Goal: Information Seeking & Learning: Learn about a topic

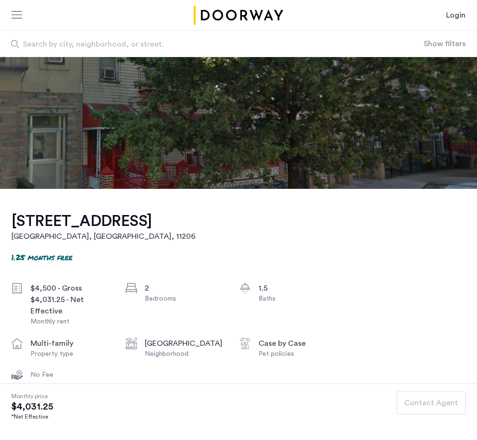
scroll to position [95, 0]
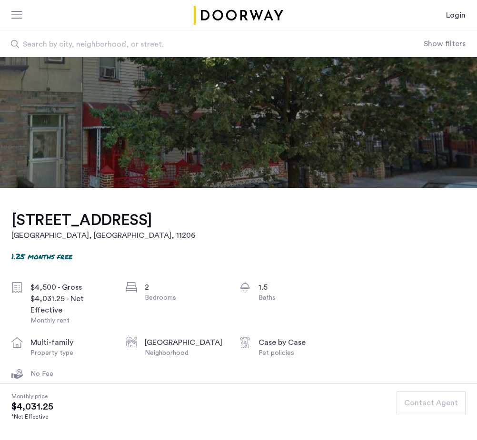
click at [266, 217] on div "[STREET_ADDRESS] 1.25 months free $4,500 - Gross $4,031.25 - Net Effective Mont…" at bounding box center [174, 403] width 327 height 430
drag, startPoint x: 266, startPoint y: 217, endPoint x: 199, endPoint y: 218, distance: 66.7
click at [199, 218] on div "[STREET_ADDRESS] 1.25 months free $4,500 - Gross $4,031.25 - Net Effective Mont…" at bounding box center [174, 403] width 327 height 430
click at [196, 218] on h1 "[STREET_ADDRESS]" at bounding box center [103, 220] width 184 height 19
drag, startPoint x: 378, startPoint y: 277, endPoint x: 394, endPoint y: 269, distance: 17.7
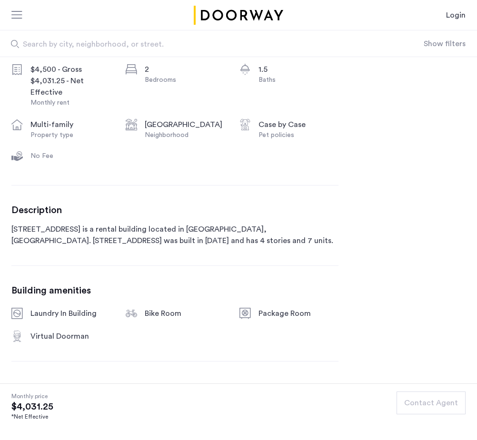
scroll to position [381, 0]
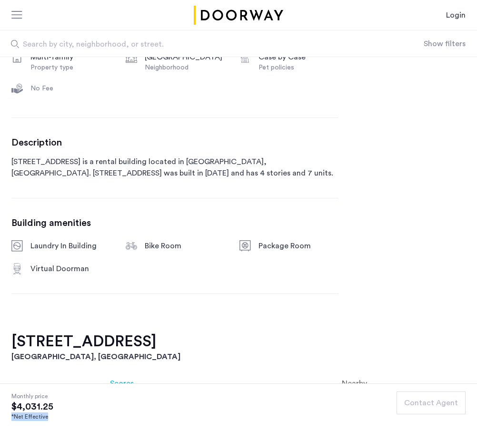
drag, startPoint x: 10, startPoint y: 418, endPoint x: 65, endPoint y: 420, distance: 55.3
click at [63, 421] on section "Monthly price $4,031.25 *Net Effective Contact Agent" at bounding box center [238, 412] width 477 height 57
click at [65, 420] on section "Monthly price $4,031.25 *Net Effective Contact Agent" at bounding box center [238, 412] width 477 height 57
drag, startPoint x: 65, startPoint y: 420, endPoint x: 18, endPoint y: 412, distance: 47.8
click at [18, 412] on section "Monthly price $4,031.25 *Net Effective Contact Agent" at bounding box center [238, 412] width 477 height 57
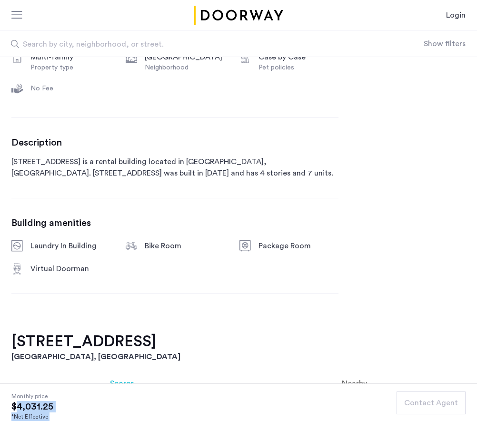
click at [95, 416] on section "Monthly price $4,031.25 *Net Effective Contact Agent" at bounding box center [238, 412] width 477 height 57
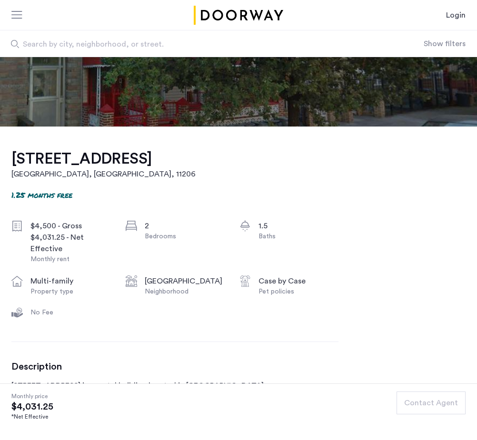
scroll to position [95, 0]
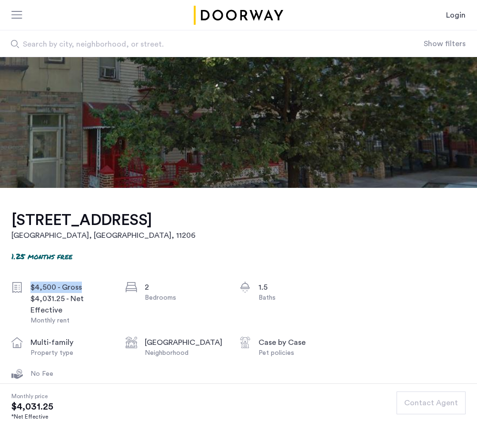
drag, startPoint x: 30, startPoint y: 284, endPoint x: 90, endPoint y: 292, distance: 60.9
click at [90, 292] on div "$4,500 - Gross $4,031.25 - Net Effective Monthly rent" at bounding box center [60, 304] width 99 height 44
click at [97, 272] on div "[STREET_ADDRESS] 1.25 months free $4,500 - Gross $4,031.25 - Net Effective Mont…" at bounding box center [174, 403] width 327 height 430
drag, startPoint x: 96, startPoint y: 272, endPoint x: 96, endPoint y: 303, distance: 31.4
click at [96, 303] on div "[STREET_ADDRESS] 1.25 months free $4,500 - Gross $4,031.25 - Net Effective Mont…" at bounding box center [174, 403] width 327 height 430
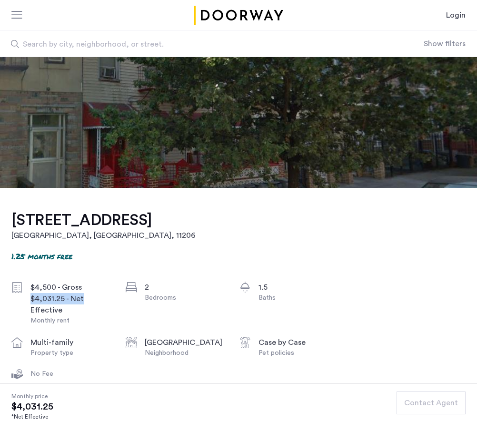
click at [96, 303] on div "$4,031.25 - Net Effective" at bounding box center [70, 304] width 80 height 23
drag, startPoint x: 95, startPoint y: 307, endPoint x: 84, endPoint y: 276, distance: 32.4
click at [84, 276] on div "[STREET_ADDRESS] 1.25 months free $4,500 - Gross $4,031.25 - Net Effective Mont…" at bounding box center [174, 403] width 327 height 430
drag, startPoint x: 94, startPoint y: 268, endPoint x: 219, endPoint y: 294, distance: 128.0
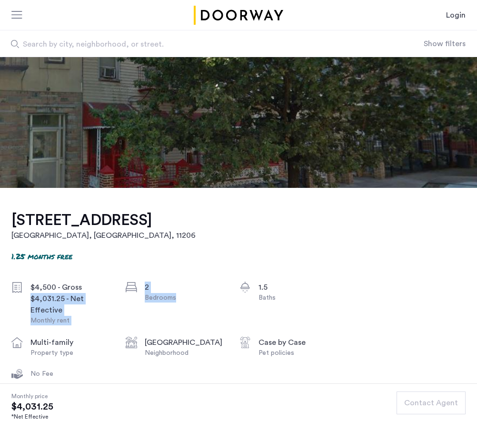
click at [217, 296] on div "[STREET_ADDRESS] 1.25 months free $4,500 - Gross $4,031.25 - Net Effective Mont…" at bounding box center [174, 403] width 327 height 430
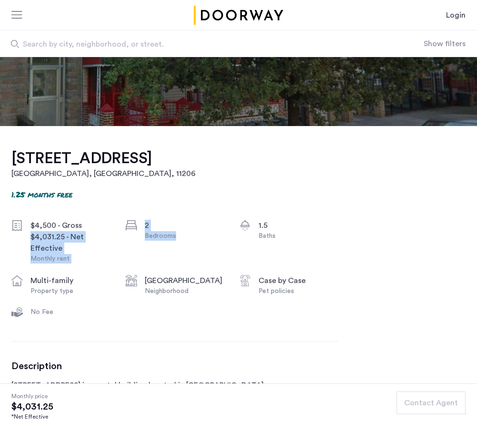
scroll to position [190, 0]
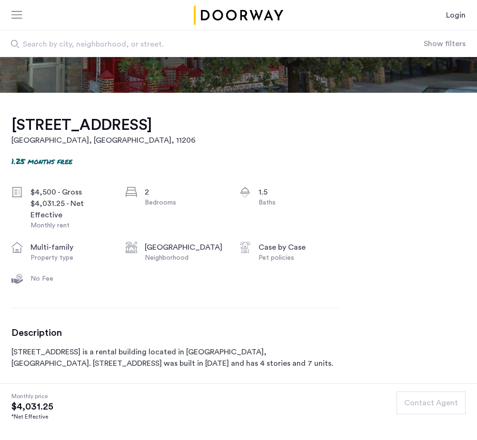
drag, startPoint x: 331, startPoint y: 199, endPoint x: 315, endPoint y: 185, distance: 21.6
click at [331, 199] on div "Baths" at bounding box center [299, 203] width 80 height 10
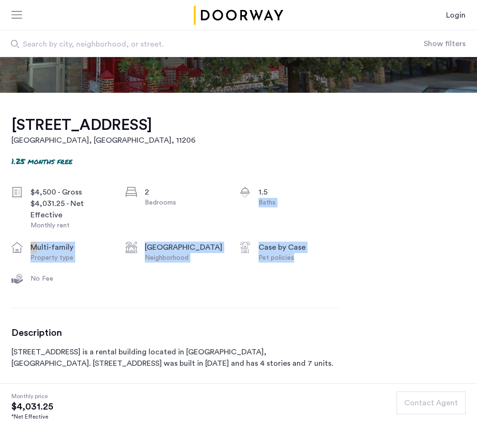
drag, startPoint x: 301, startPoint y: 187, endPoint x: 331, endPoint y: 270, distance: 89.2
click at [331, 270] on div "[STREET_ADDRESS] 1.25 months free $4,500 - Gross $4,031.25 - Net Effective Mont…" at bounding box center [174, 308] width 327 height 430
click at [331, 270] on div "$4,500 - Gross $4,031.25 - Net Effective Monthly rent 2 Bedrooms 1.5 Baths mult…" at bounding box center [174, 238] width 327 height 102
drag, startPoint x: 322, startPoint y: 266, endPoint x: 297, endPoint y: 224, distance: 48.9
click at [297, 224] on div "$4,500 - Gross $4,031.25 - Net Effective Monthly rent 2 Bedrooms 1.5 Baths mult…" at bounding box center [174, 238] width 327 height 102
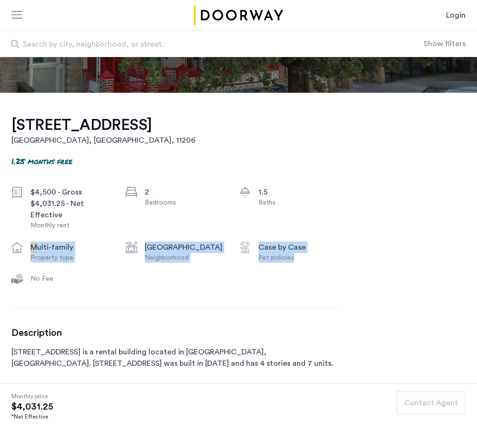
click at [297, 224] on div "1.5 Baths" at bounding box center [299, 209] width 80 height 44
drag, startPoint x: 312, startPoint y: 265, endPoint x: 316, endPoint y: 272, distance: 8.3
click at [316, 272] on div "$4,500 - Gross $4,031.25 - Net Effective Monthly rent 2 Bedrooms 1.5 Baths mult…" at bounding box center [174, 238] width 327 height 102
drag, startPoint x: 212, startPoint y: 264, endPoint x: 192, endPoint y: 228, distance: 41.8
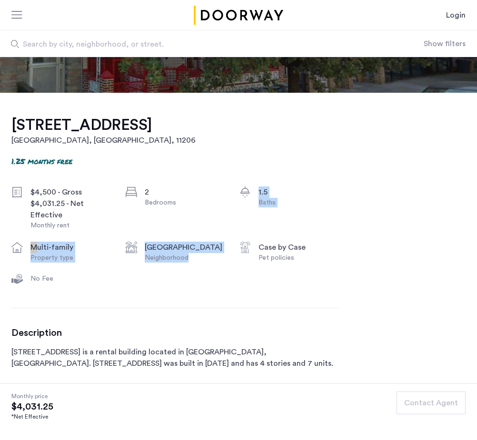
click at [192, 228] on div "$4,500 - Gross $4,031.25 - Net Effective Monthly rent 2 Bedrooms 1.5 Baths mult…" at bounding box center [174, 238] width 327 height 102
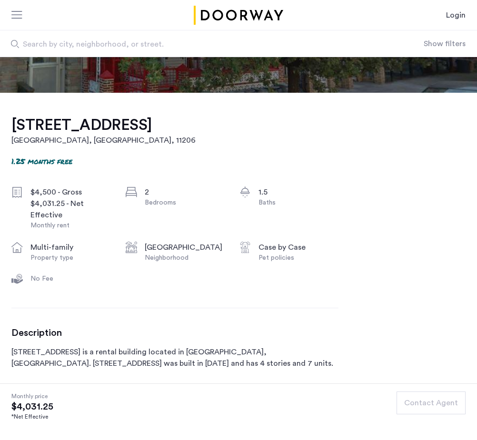
click at [121, 229] on div "$4,500 - Gross $4,031.25 - Net Effective Monthly rent 2 Bedrooms 1.5 Baths mult…" at bounding box center [174, 238] width 327 height 102
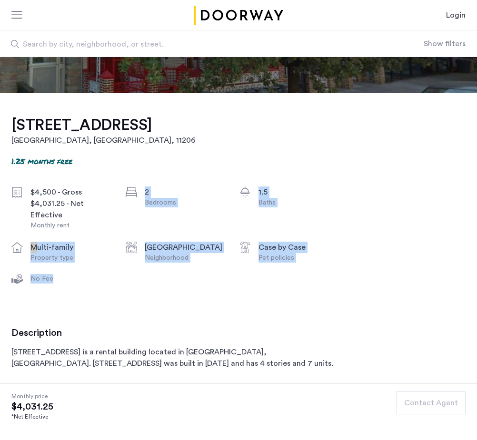
drag, startPoint x: 103, startPoint y: 230, endPoint x: 105, endPoint y: 275, distance: 44.8
click at [105, 275] on div "$4,500 - Gross $4,031.25 - Net Effective Monthly rent 2 Bedrooms 1.5 Baths mult…" at bounding box center [174, 238] width 327 height 102
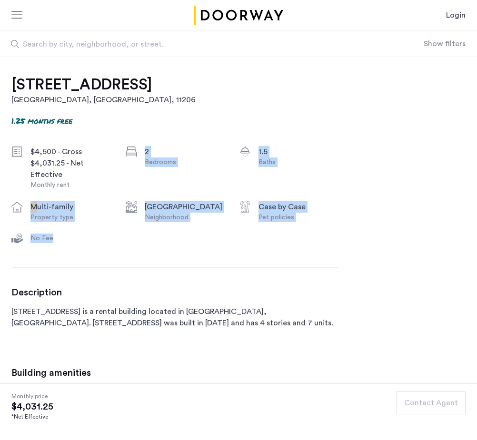
scroll to position [286, 0]
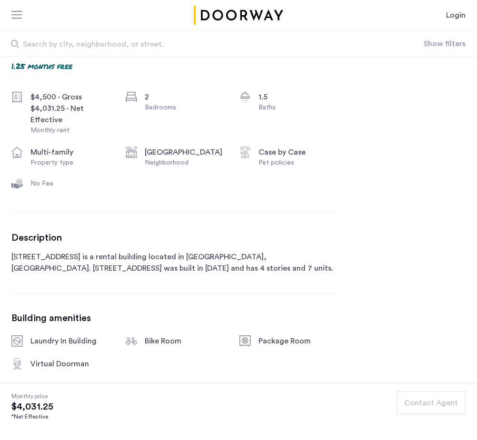
click at [119, 256] on p "[STREET_ADDRESS] is a rental building located in [GEOGRAPHIC_DATA], [GEOGRAPHIC…" at bounding box center [174, 262] width 327 height 23
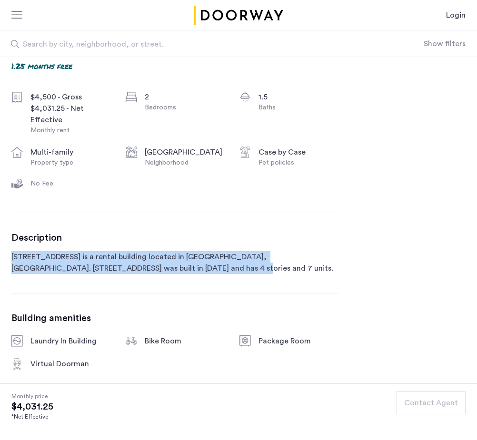
drag, startPoint x: 10, startPoint y: 255, endPoint x: 245, endPoint y: 271, distance: 235.3
click at [245, 271] on p "[STREET_ADDRESS] is a rental building located in [GEOGRAPHIC_DATA], [GEOGRAPHIC…" at bounding box center [174, 262] width 327 height 23
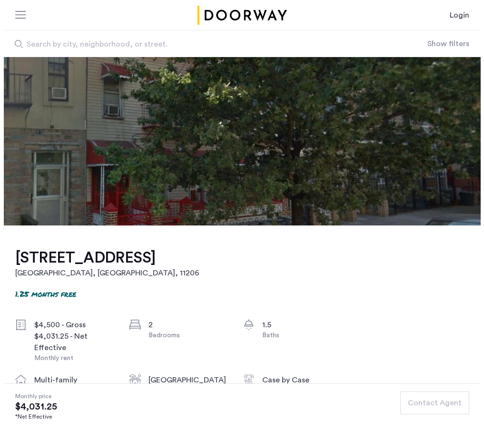
scroll to position [0, 0]
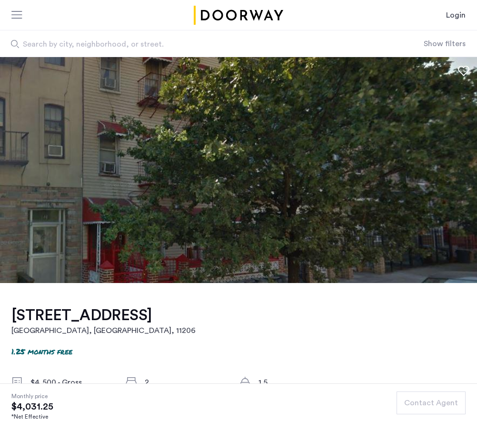
click at [176, 230] on img at bounding box center [238, 170] width 477 height 226
